Goal: Book appointment/travel/reservation

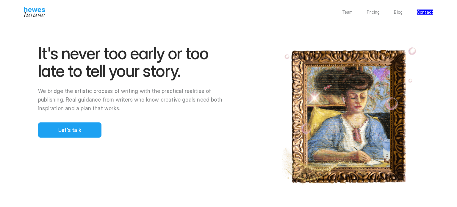
click at [87, 72] on div at bounding box center [243, 103] width 429 height 207
click at [86, 72] on div at bounding box center [243, 103] width 429 height 207
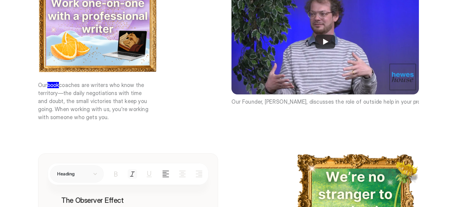
scroll to position [849, 0]
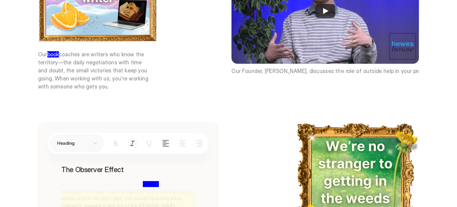
click at [85, 57] on div at bounding box center [243, 103] width 429 height 207
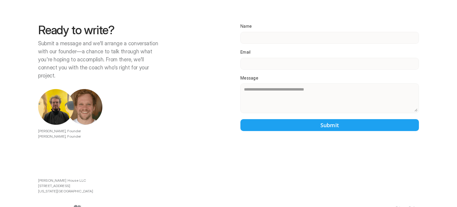
scroll to position [1349, 0]
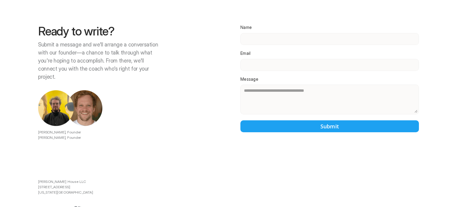
click at [85, 39] on div at bounding box center [243, 103] width 429 height 207
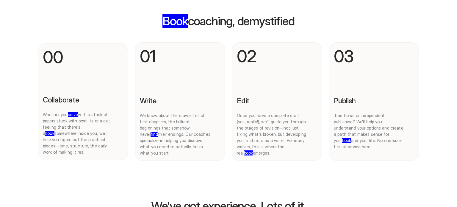
scroll to position [270, 0]
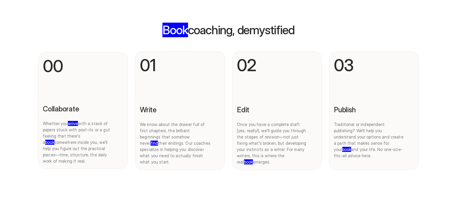
scroll to position [260, 0]
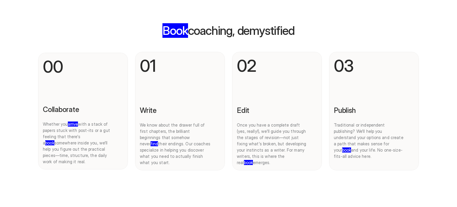
click at [166, 154] on div at bounding box center [243, 103] width 429 height 207
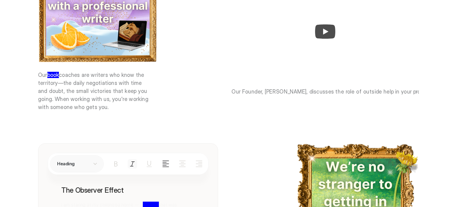
scroll to position [830, 0]
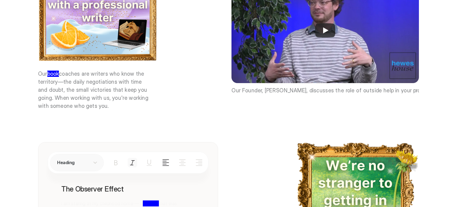
click at [137, 108] on div at bounding box center [243, 103] width 429 height 207
click at [85, 81] on div at bounding box center [243, 103] width 429 height 207
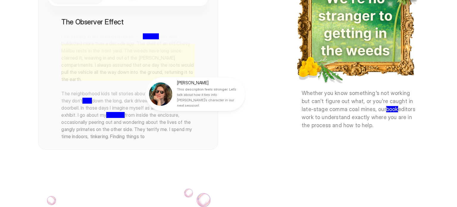
scroll to position [998, 0]
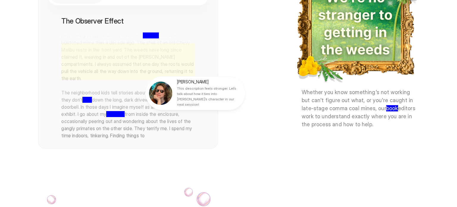
click at [85, 81] on div at bounding box center [243, 103] width 429 height 207
click at [100, 119] on div at bounding box center [243, 103] width 429 height 207
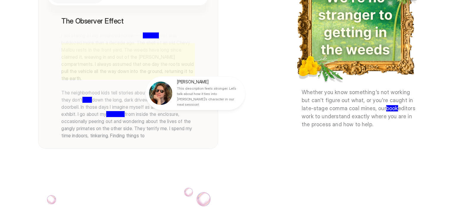
click at [100, 119] on div at bounding box center [243, 103] width 429 height 207
click at [178, 92] on p "This description feels stronger. Let’s talk about how it ties into [PERSON_NAME…" at bounding box center [209, 96] width 64 height 21
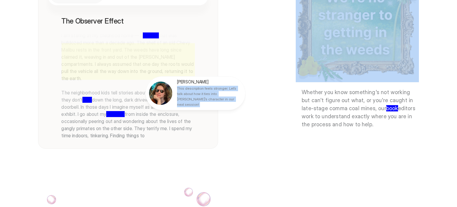
click at [339, 116] on div at bounding box center [243, 103] width 429 height 207
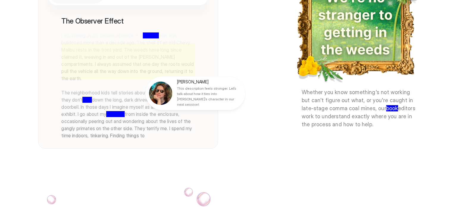
click at [339, 116] on div at bounding box center [243, 103] width 429 height 207
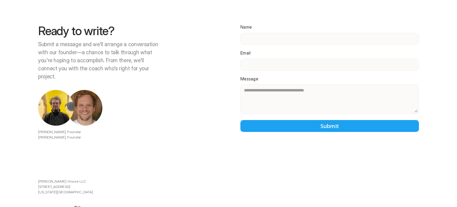
scroll to position [1351, 0]
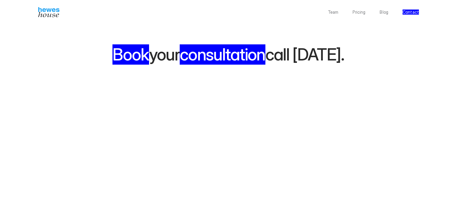
click at [261, 52] on span "consultation" at bounding box center [223, 54] width 86 height 20
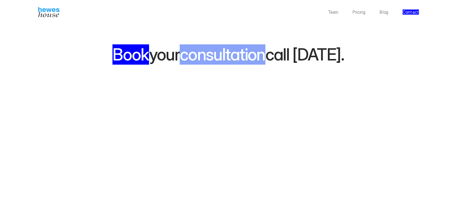
click at [261, 52] on span "consultation" at bounding box center [223, 54] width 86 height 20
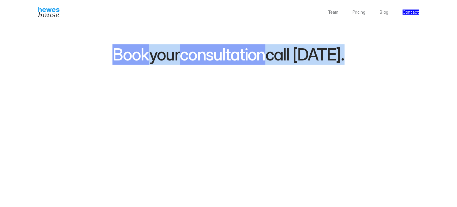
click at [261, 52] on span "consultation" at bounding box center [223, 54] width 86 height 20
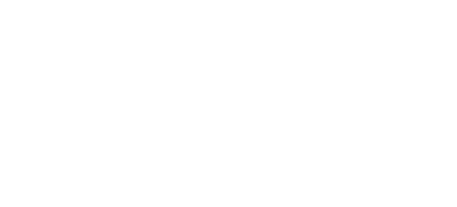
scroll to position [139, 0]
